Goal: Find specific page/section: Find specific page/section

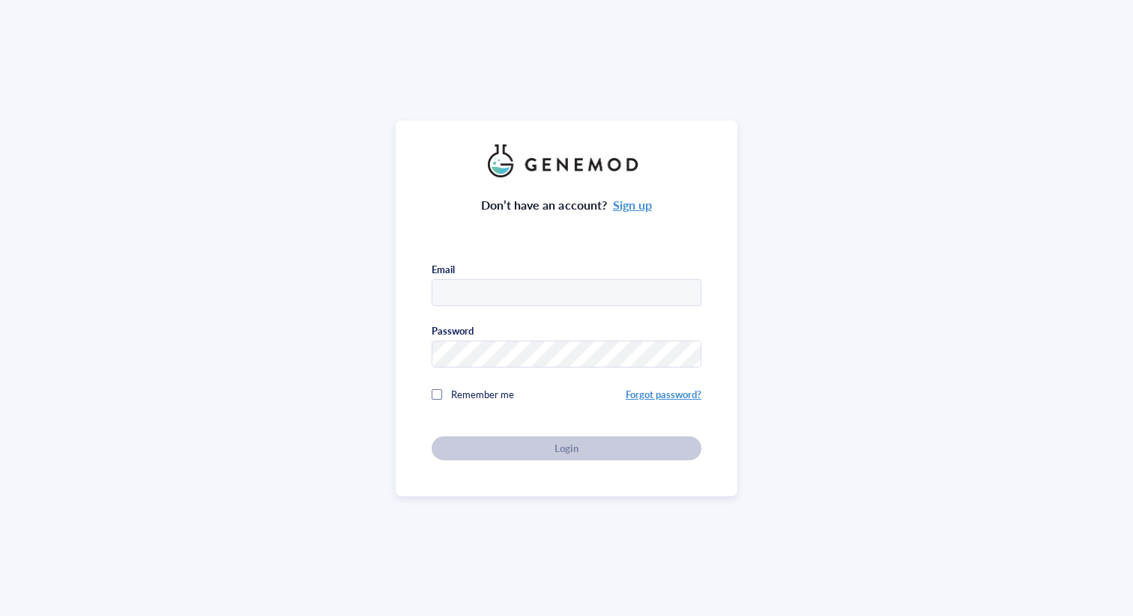
type input "[EMAIL_ADDRESS][DOMAIN_NAME]"
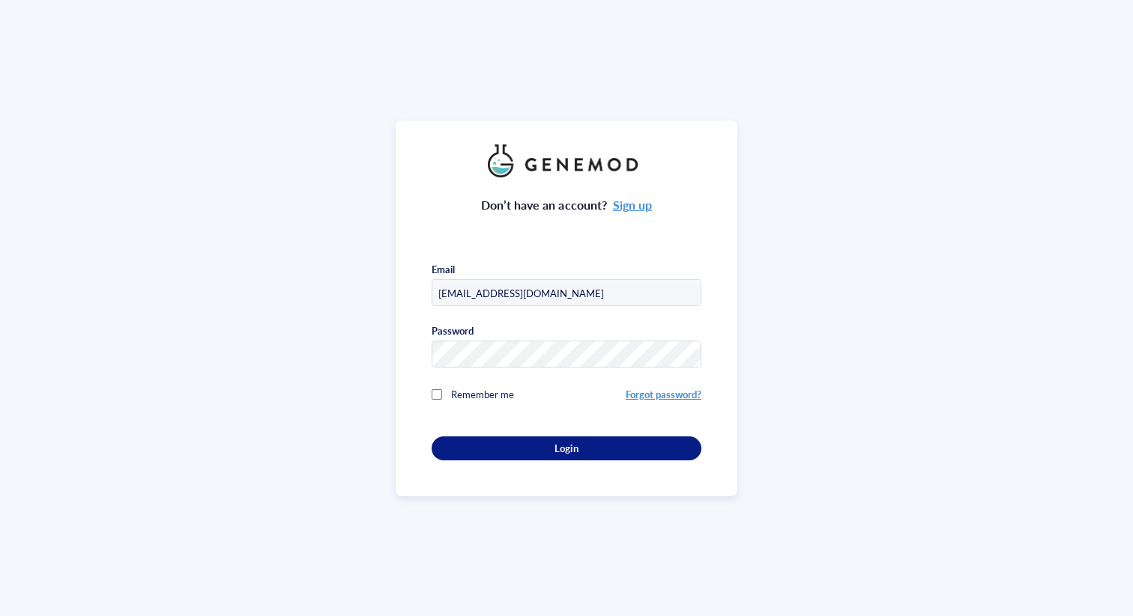
click at [584, 452] on div "Don’t have an account? Sign up Email [EMAIL_ADDRESS][DOMAIN_NAME] Password Reme…" at bounding box center [566, 319] width 270 height 283
click at [608, 437] on button "Login" at bounding box center [566, 449] width 270 height 24
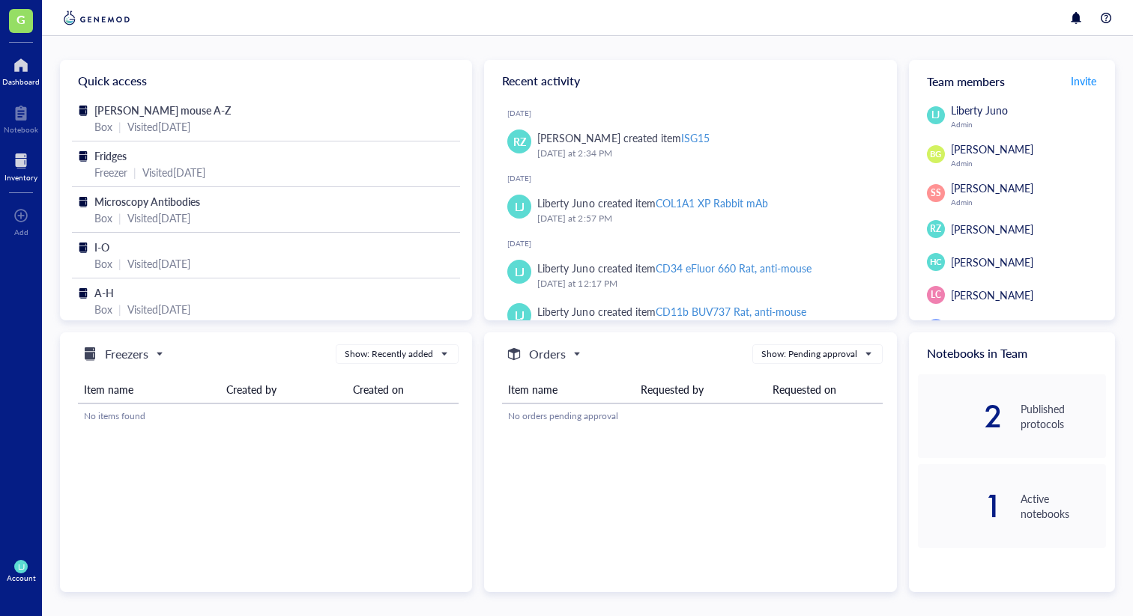
click at [21, 154] on div at bounding box center [20, 161] width 33 height 24
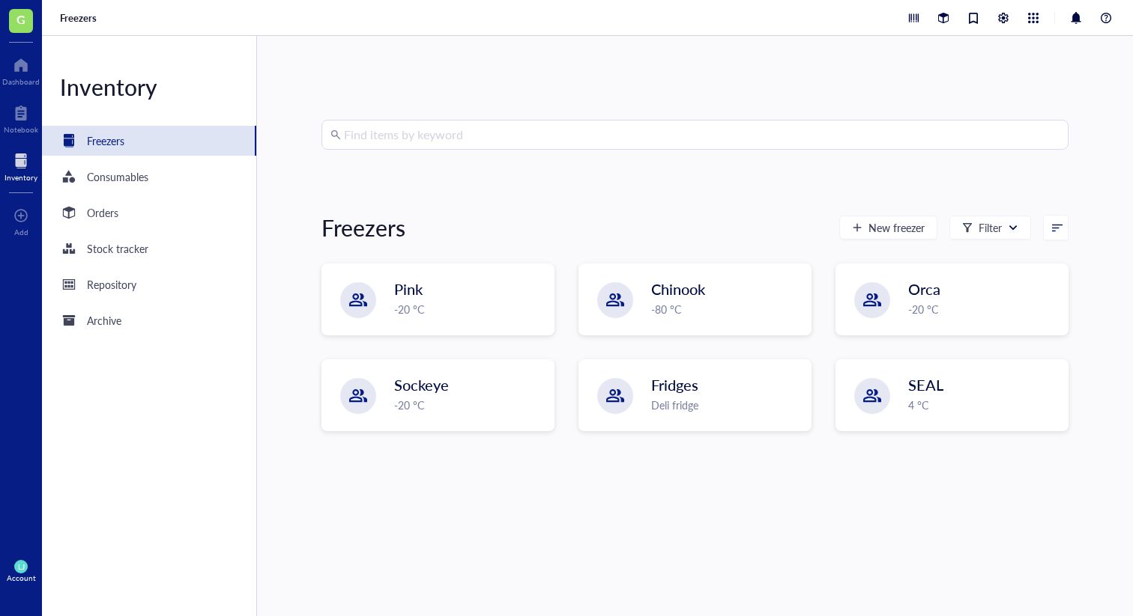
click at [473, 132] on input "search" at bounding box center [701, 135] width 715 height 28
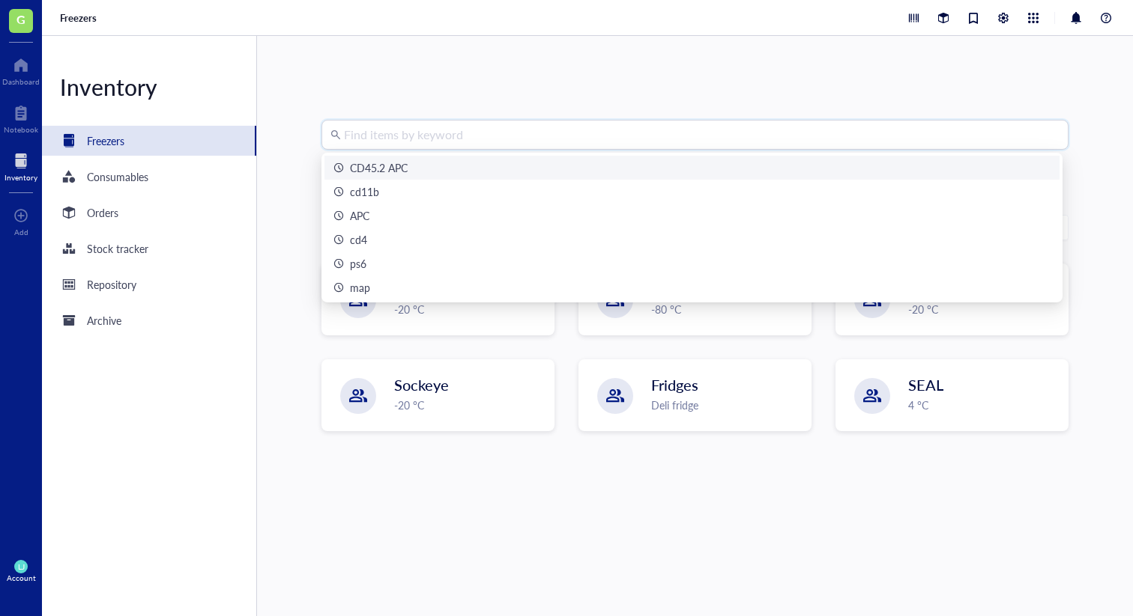
type input "e"
type input "6"
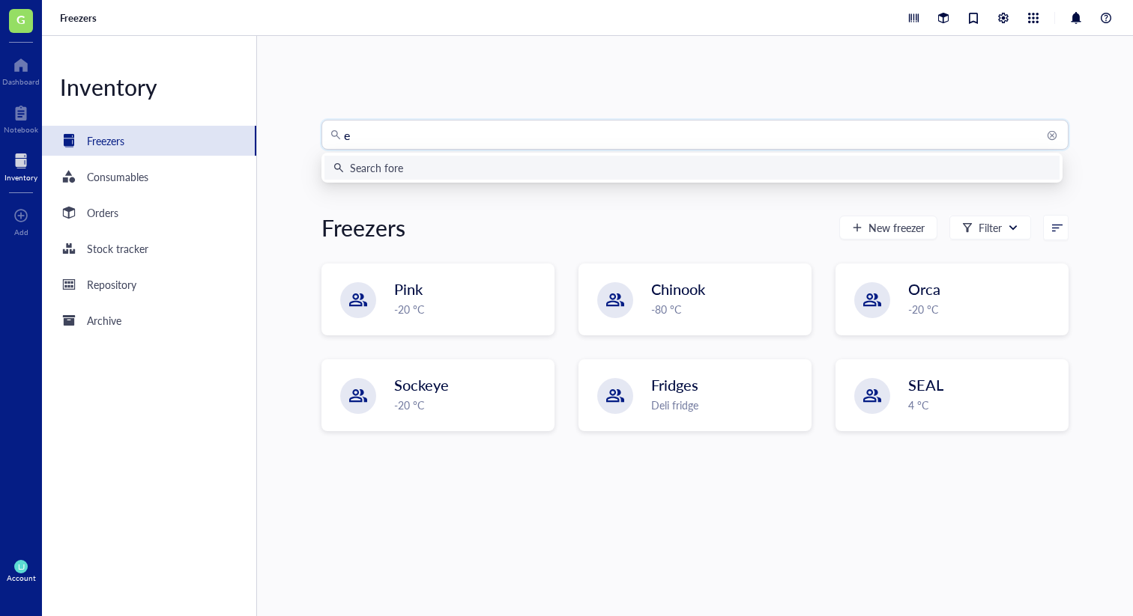
type input "ec"
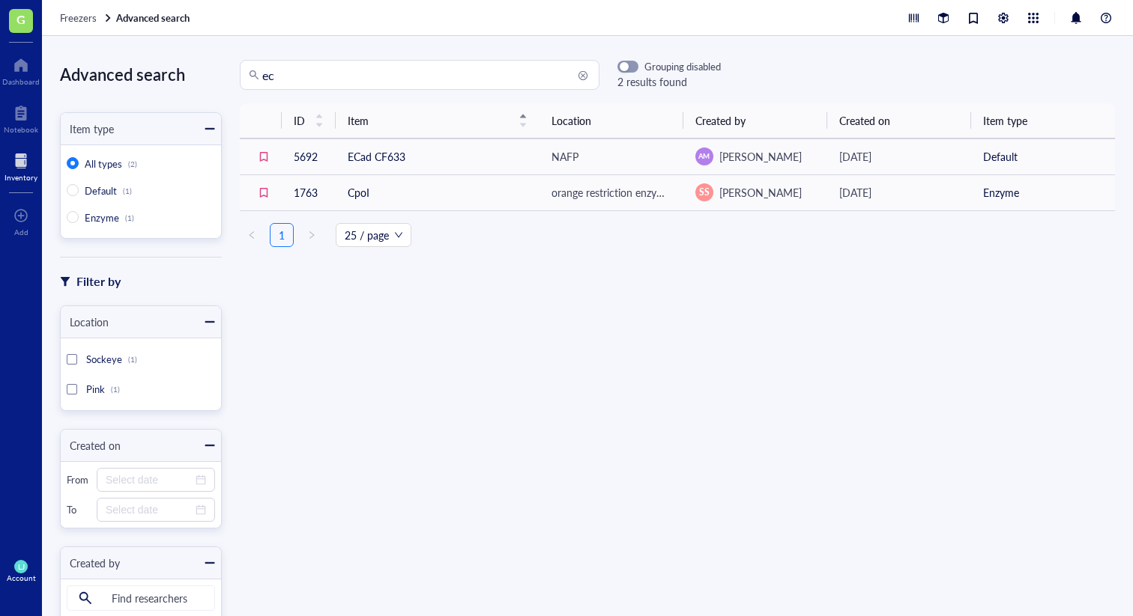
click at [933, 387] on div "ID Item Location Created by Created on Item type 5692 ECad CF633 NAFP AM Abby M…" at bounding box center [677, 333] width 911 height 461
